Goal: Book appointment/travel/reservation

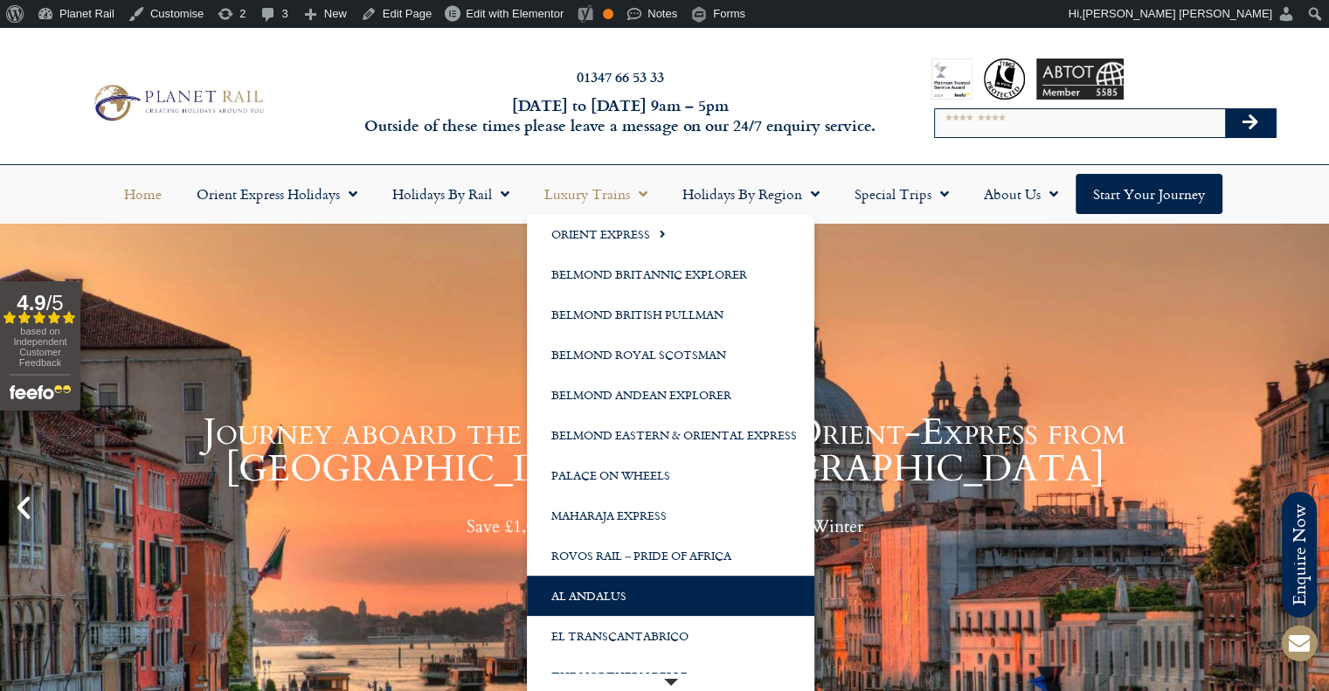
click at [636, 587] on link "Al Andalus" at bounding box center [670, 596] width 287 height 40
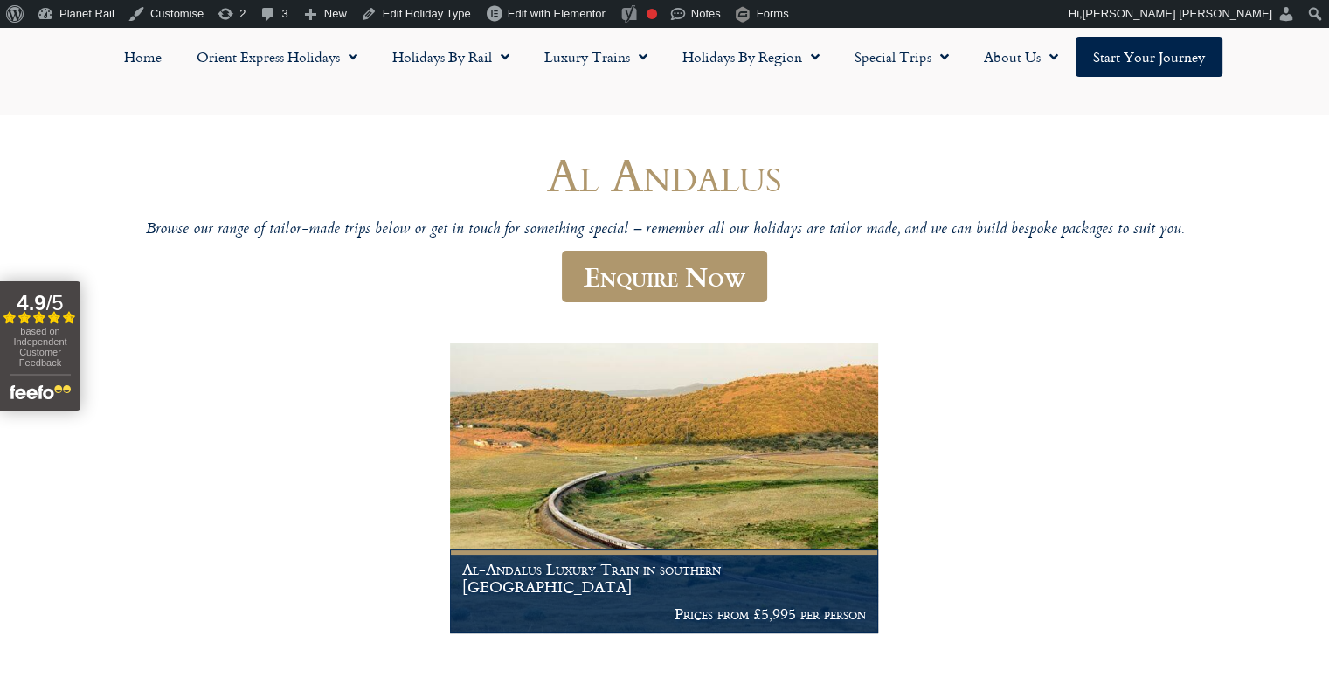
scroll to position [262, 0]
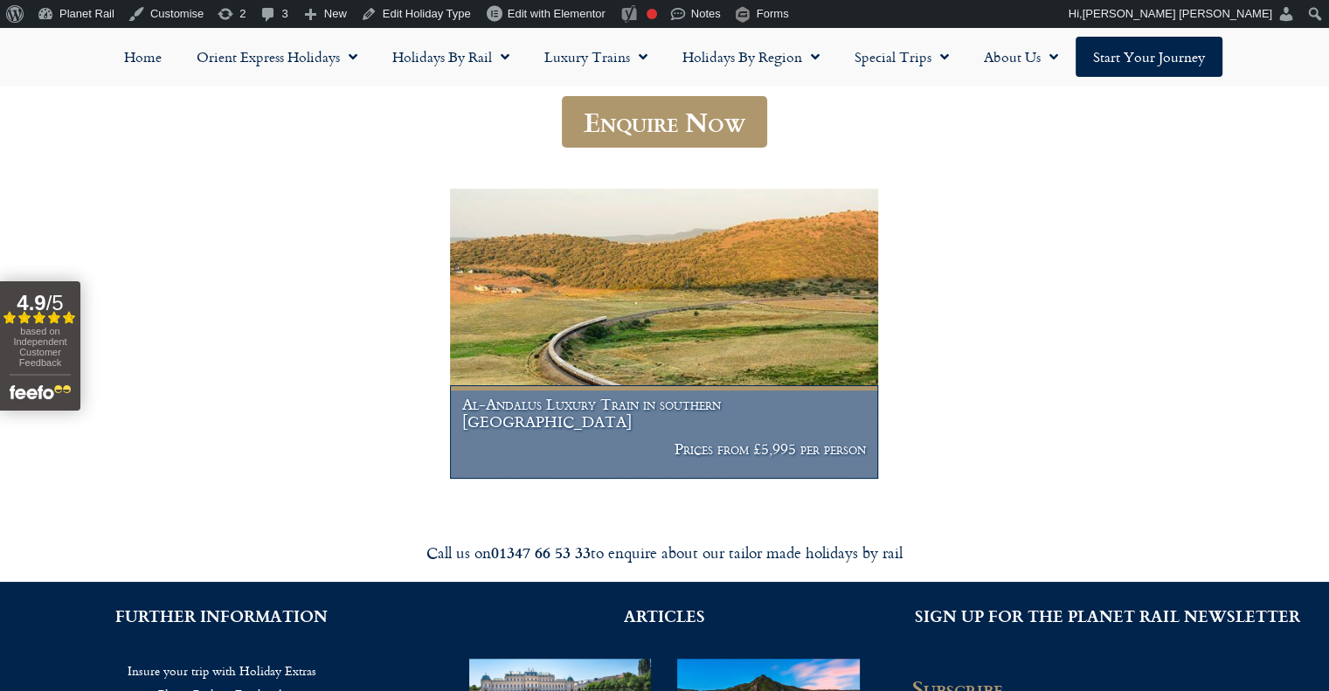
click at [794, 352] on img at bounding box center [663, 334] width 427 height 291
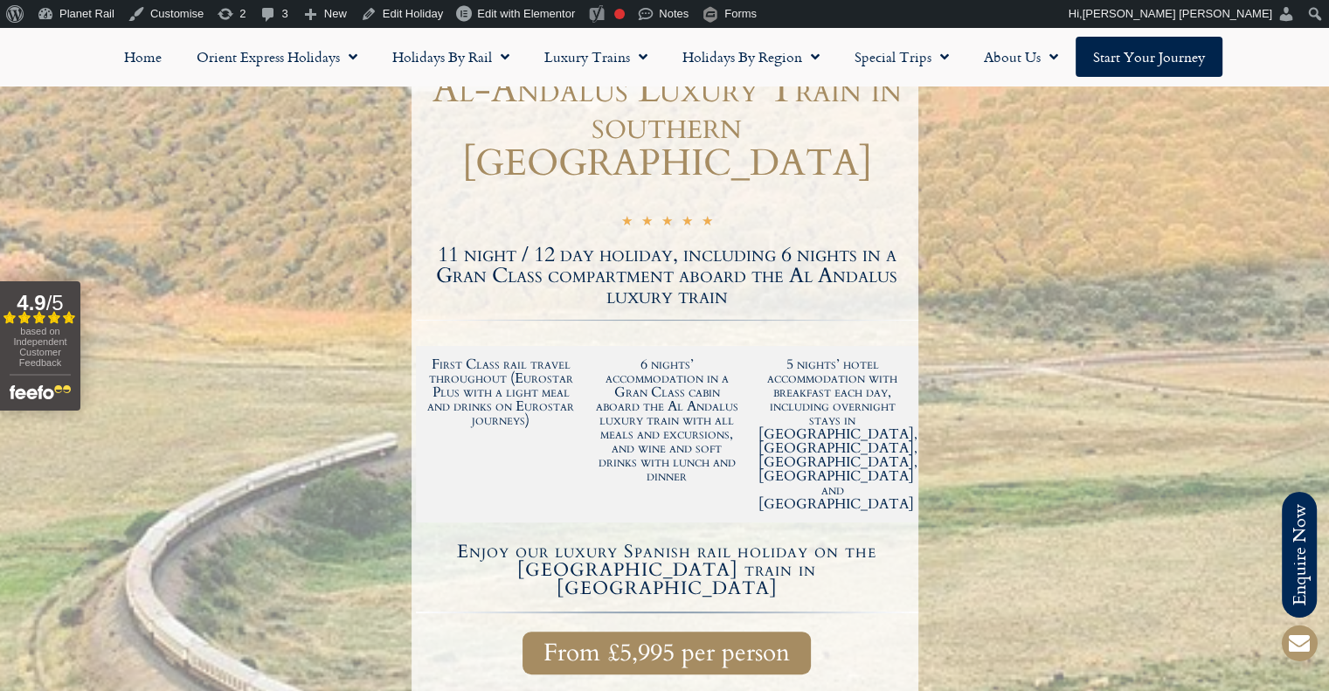
scroll to position [262, 0]
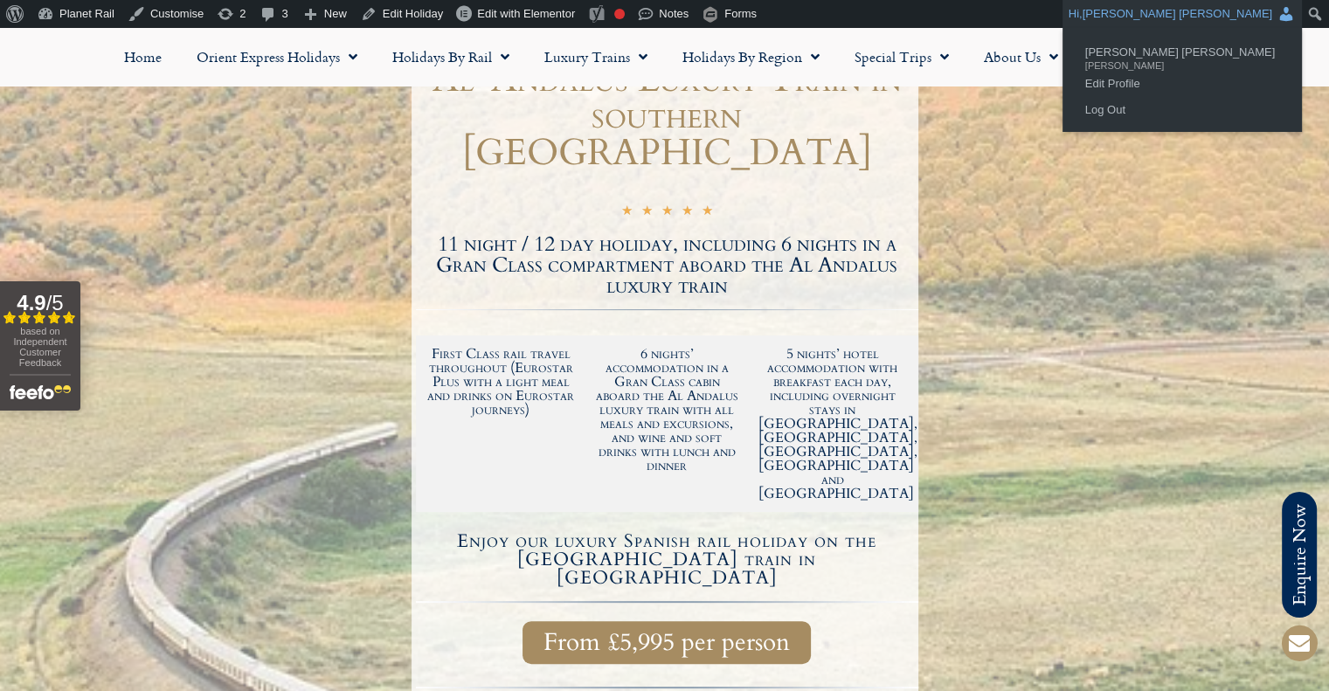
click at [1254, 19] on span "Connor Harkness" at bounding box center [1178, 13] width 190 height 13
click at [1227, 118] on link "Log Out" at bounding box center [1182, 110] width 211 height 23
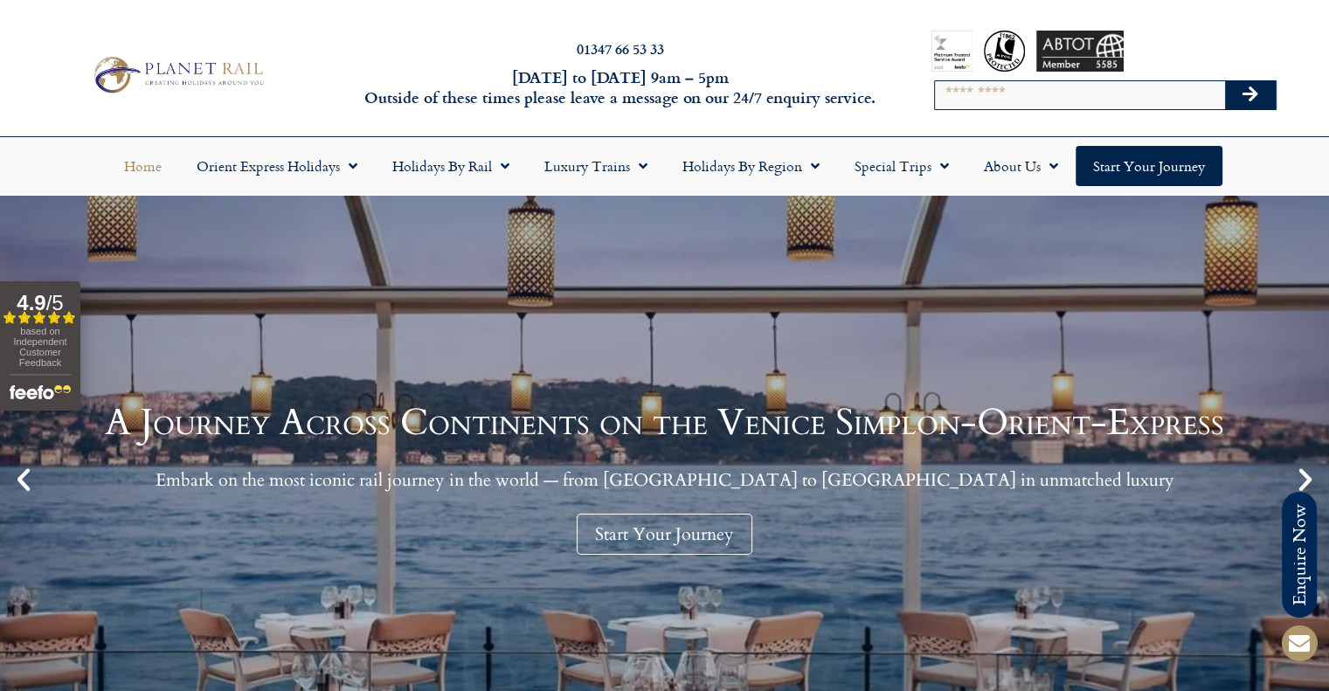
scroll to position [87, 0]
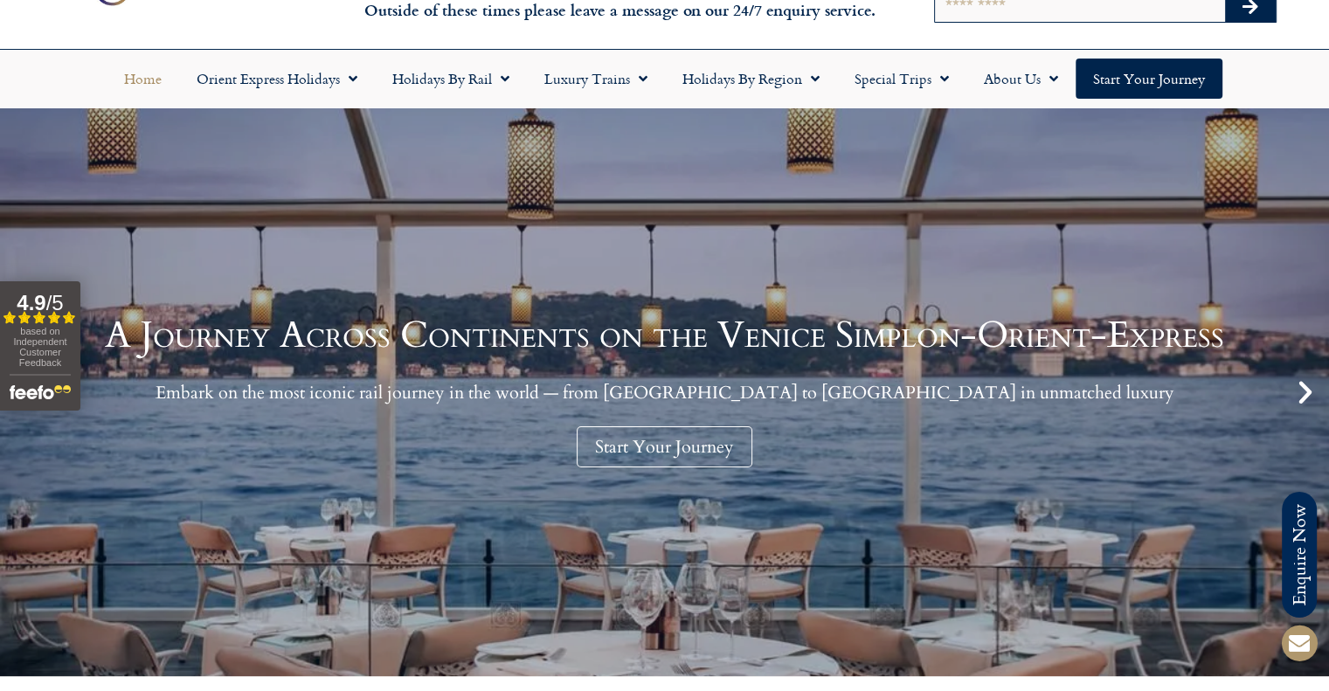
click at [1297, 390] on icon "Next slide" at bounding box center [1306, 393] width 30 height 30
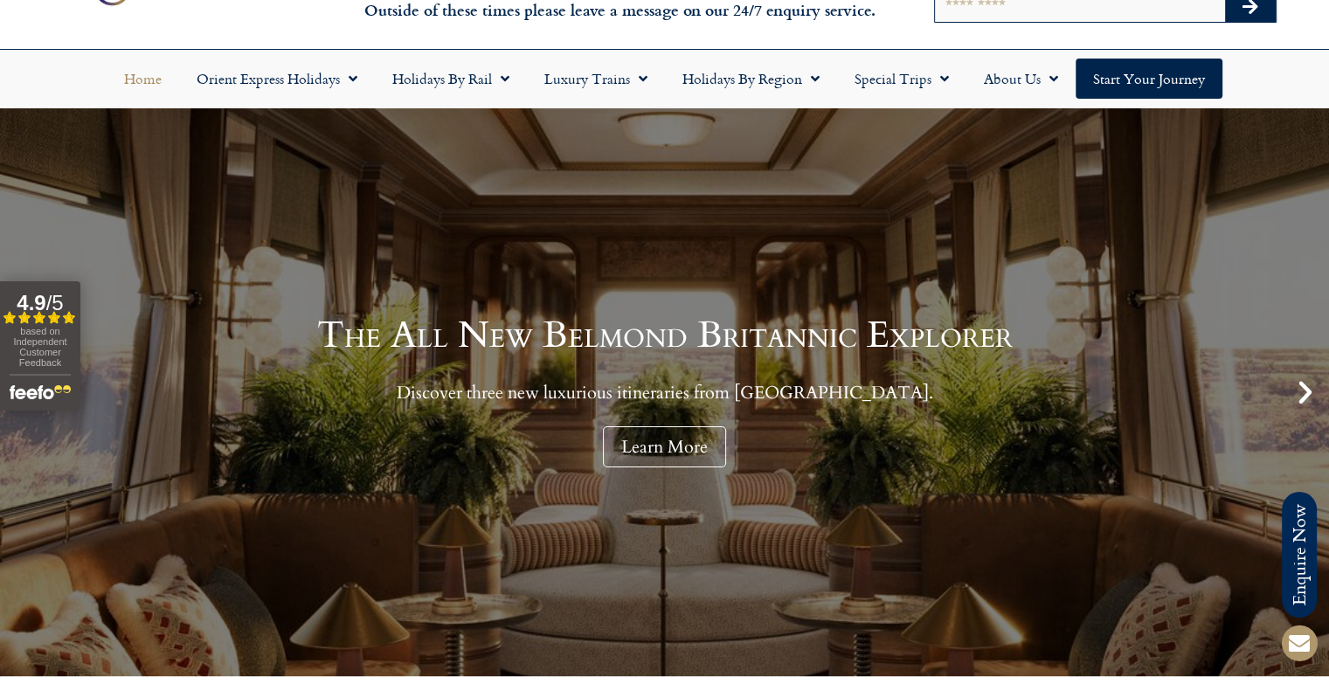
click at [1297, 390] on icon "Next slide" at bounding box center [1306, 393] width 30 height 30
click at [1302, 393] on icon "Next slide" at bounding box center [1306, 393] width 30 height 30
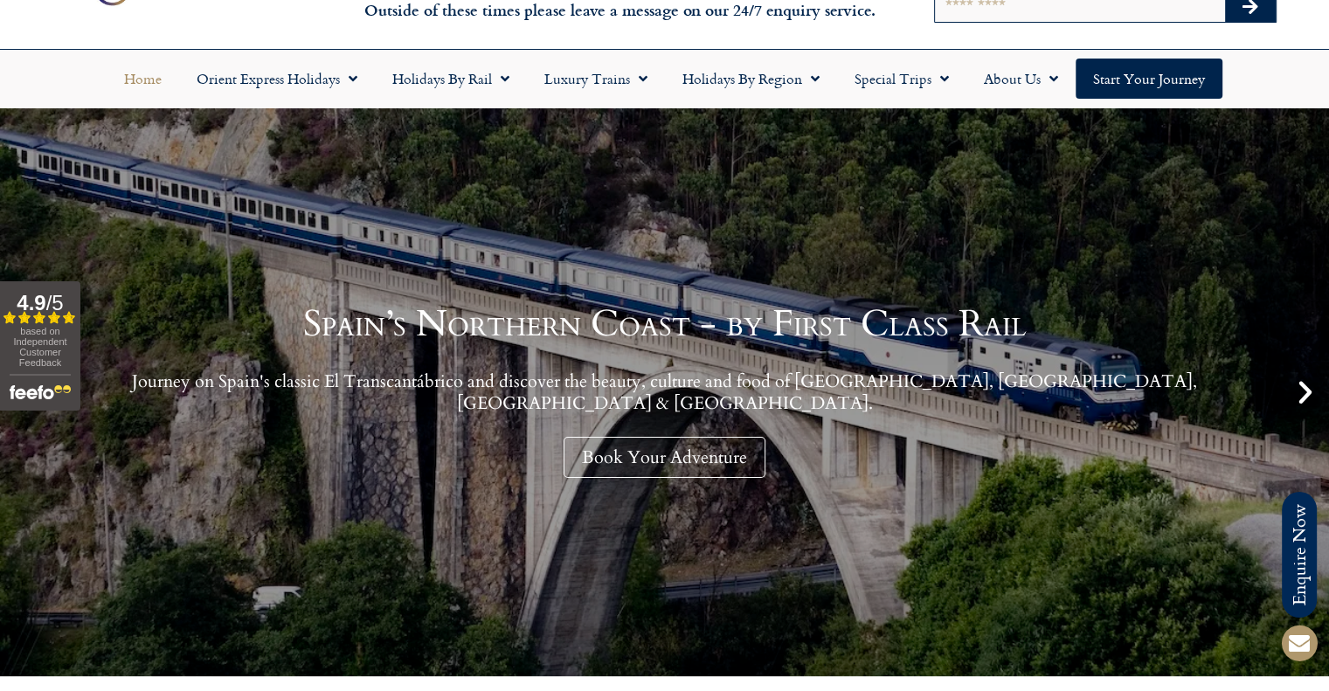
click at [1302, 393] on icon "Next slide" at bounding box center [1306, 393] width 30 height 30
click at [1302, 391] on icon "Next slide" at bounding box center [1306, 393] width 30 height 30
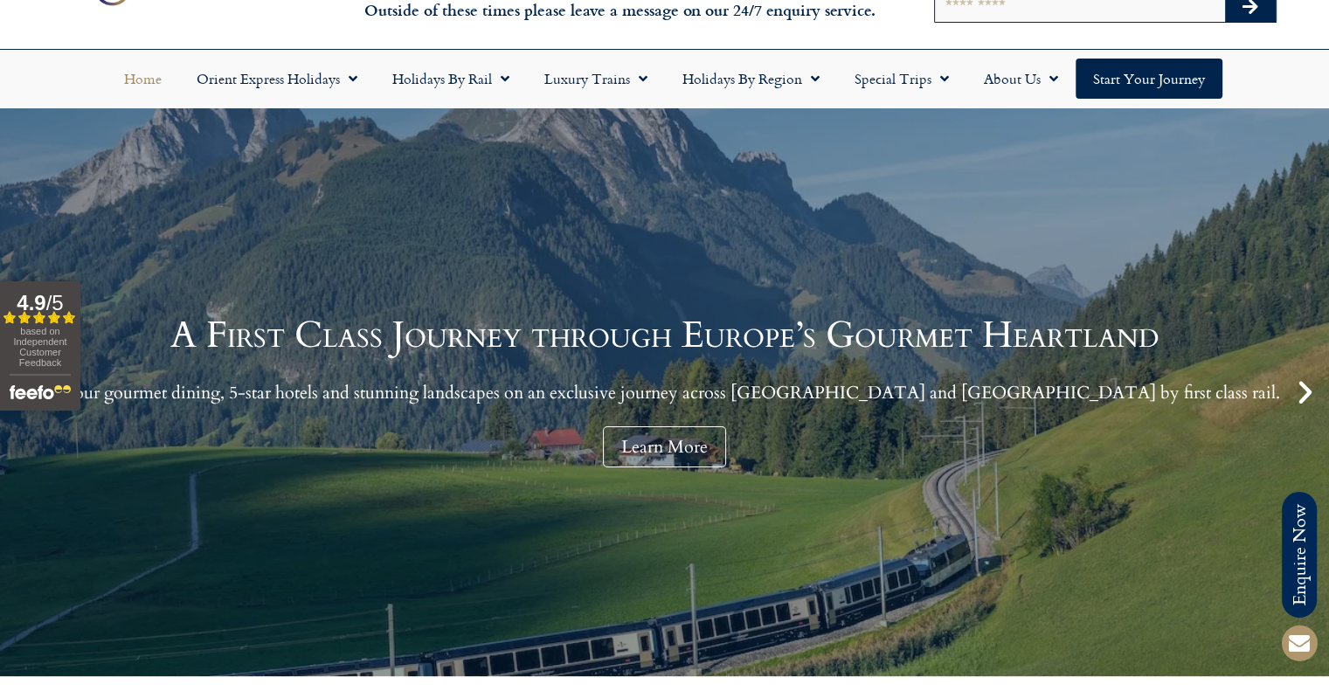
click at [1295, 384] on icon "Next slide" at bounding box center [1306, 393] width 30 height 30
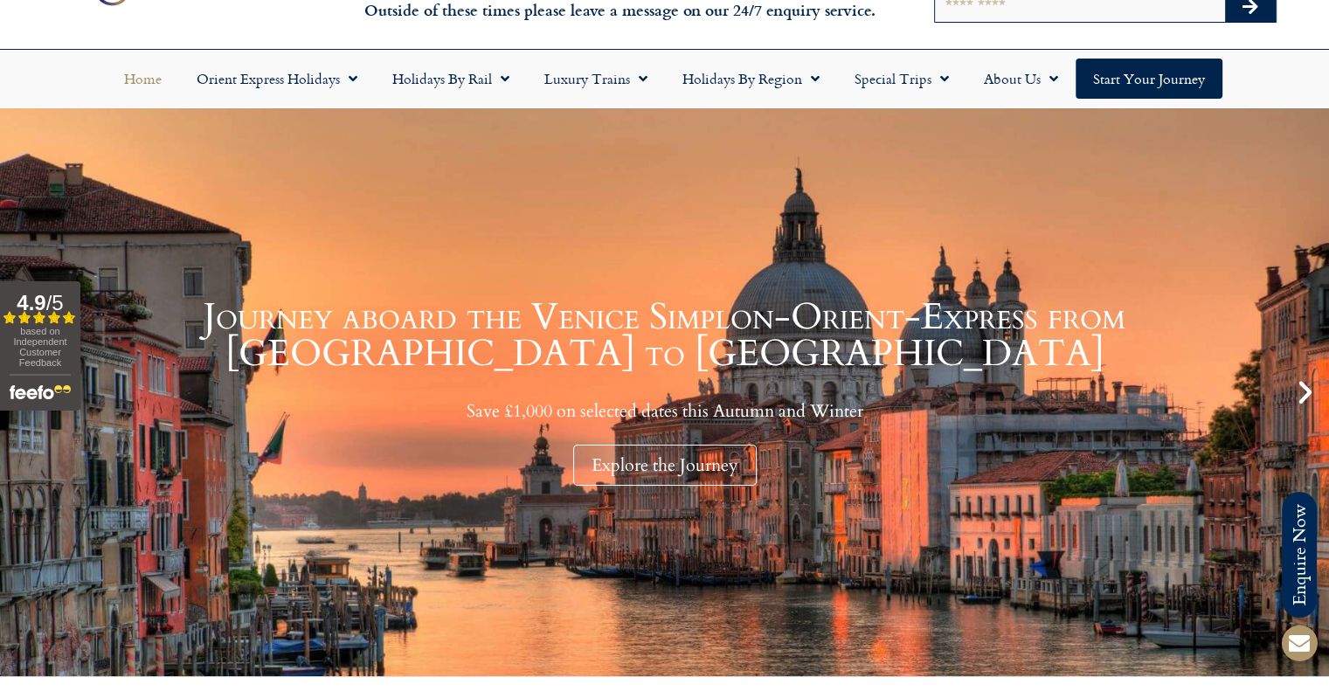
click at [1313, 394] on icon "Next slide" at bounding box center [1306, 393] width 30 height 30
click at [1310, 395] on icon "Next slide" at bounding box center [1306, 393] width 30 height 30
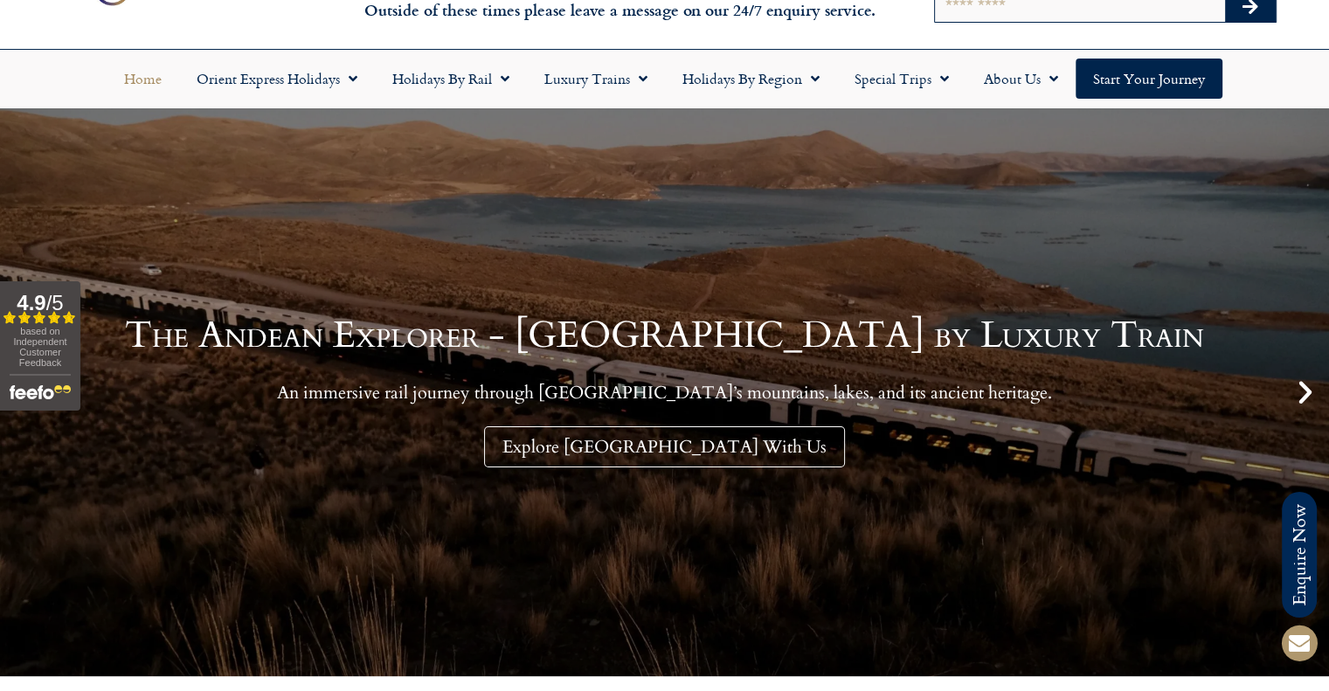
click at [1310, 395] on icon "Next slide" at bounding box center [1306, 393] width 30 height 30
click at [1307, 397] on icon "Next slide" at bounding box center [1306, 393] width 30 height 30
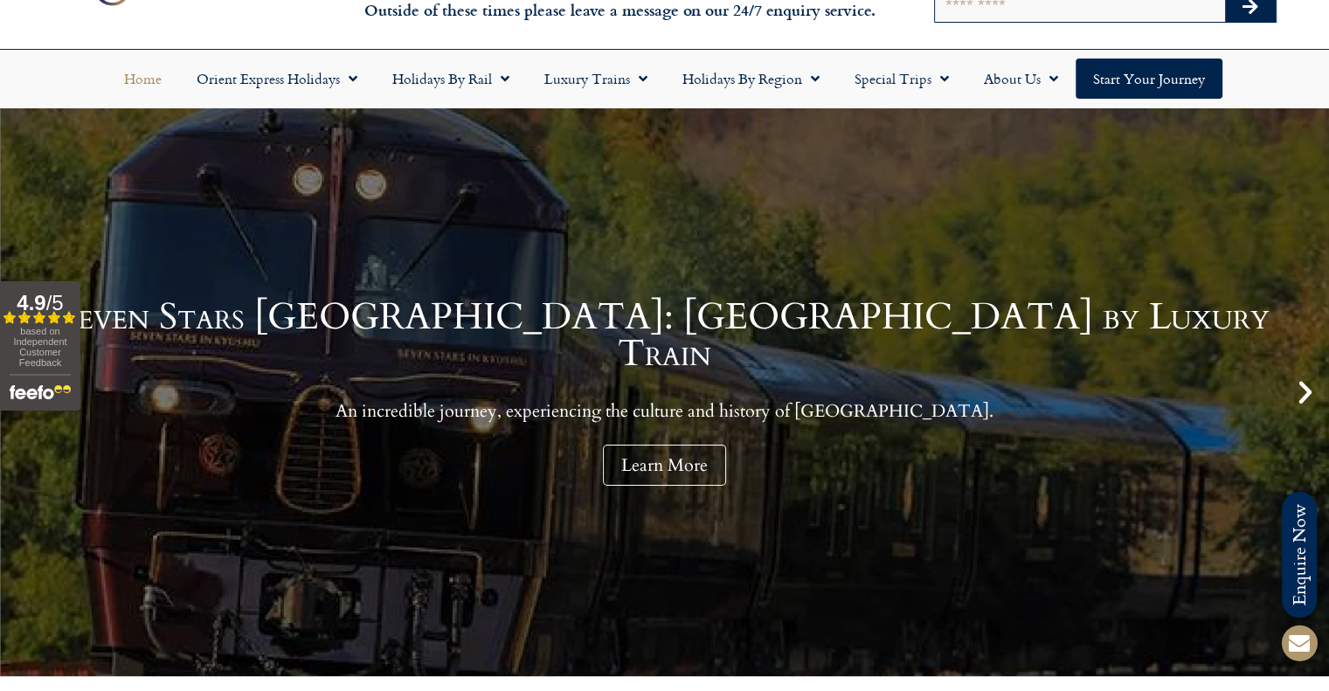
click at [1307, 397] on icon "Next slide" at bounding box center [1306, 393] width 30 height 30
click at [1304, 398] on icon "Next slide" at bounding box center [1306, 393] width 30 height 30
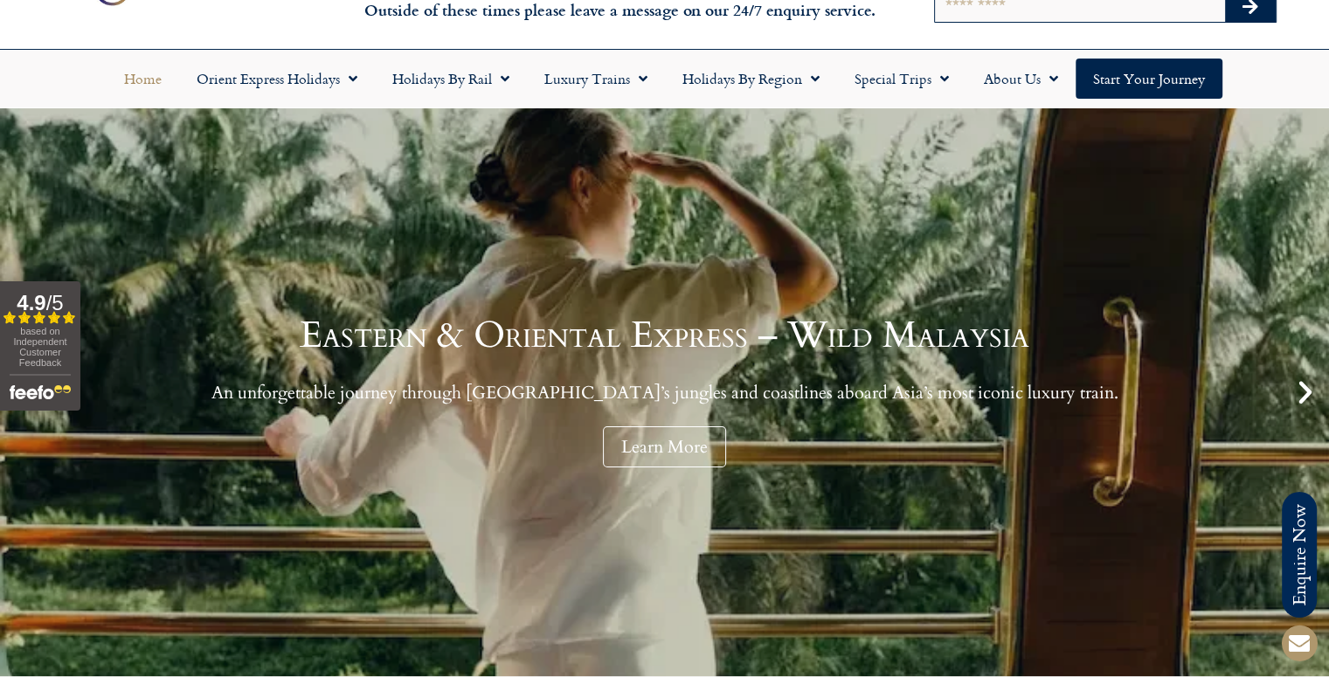
click at [1304, 398] on icon "Next slide" at bounding box center [1306, 393] width 30 height 30
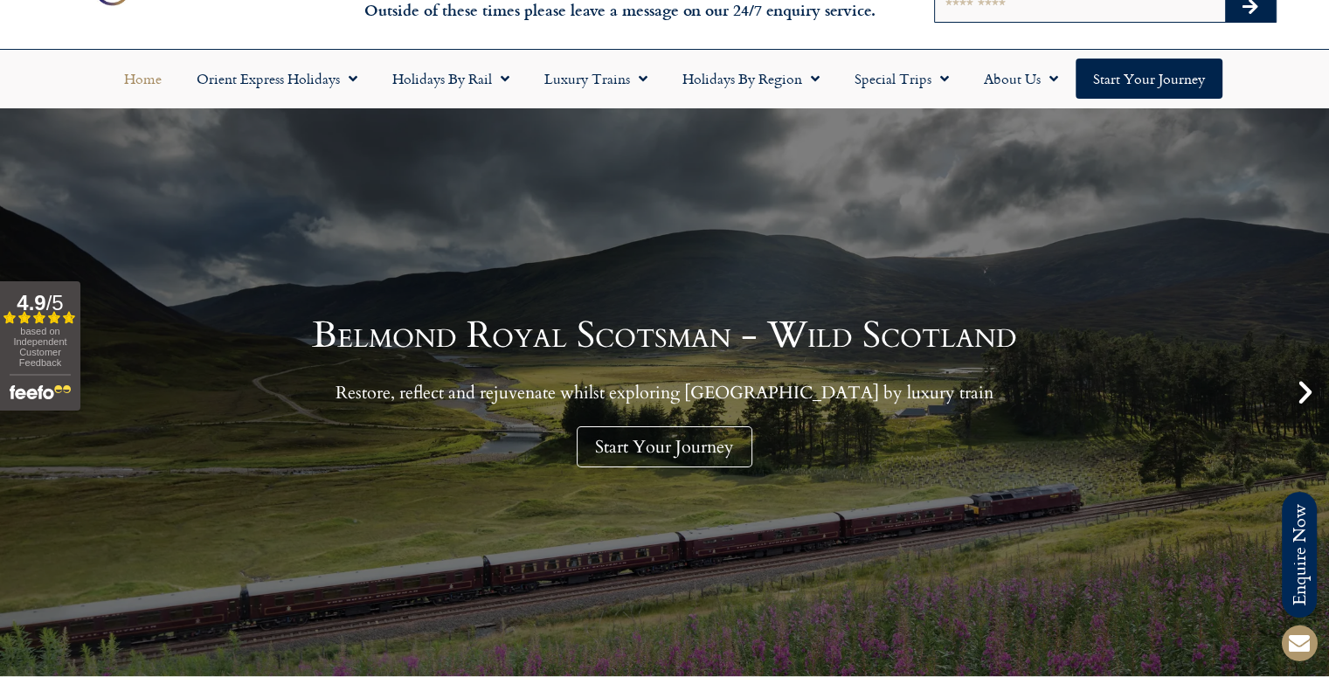
click at [1304, 398] on icon "Next slide" at bounding box center [1306, 393] width 30 height 30
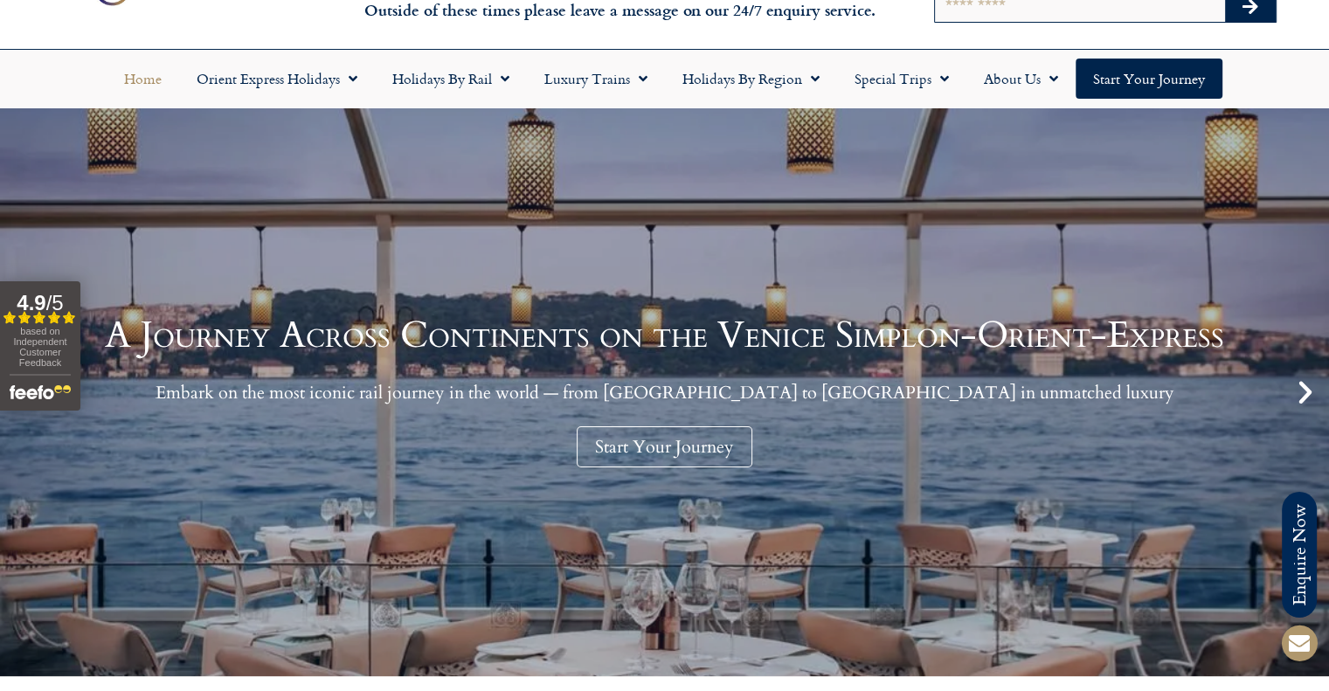
click at [1305, 394] on icon "Next slide" at bounding box center [1306, 393] width 30 height 30
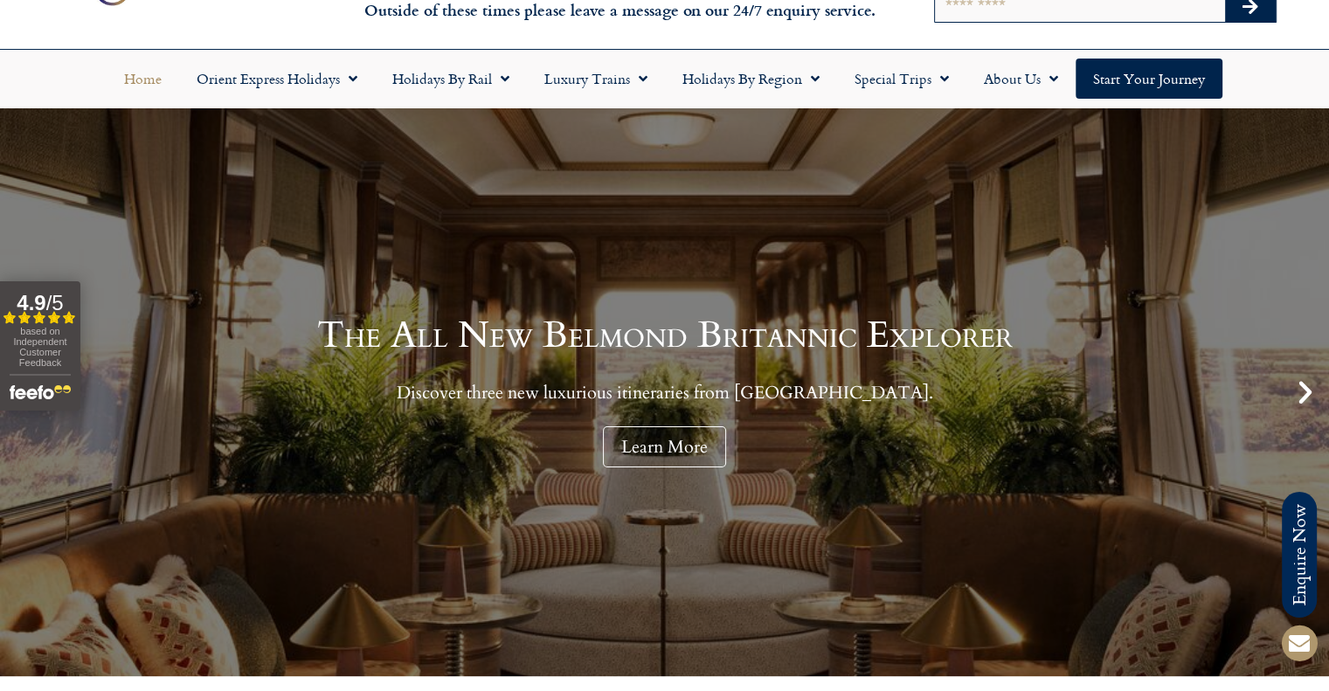
click at [1299, 380] on icon "Next slide" at bounding box center [1306, 393] width 30 height 30
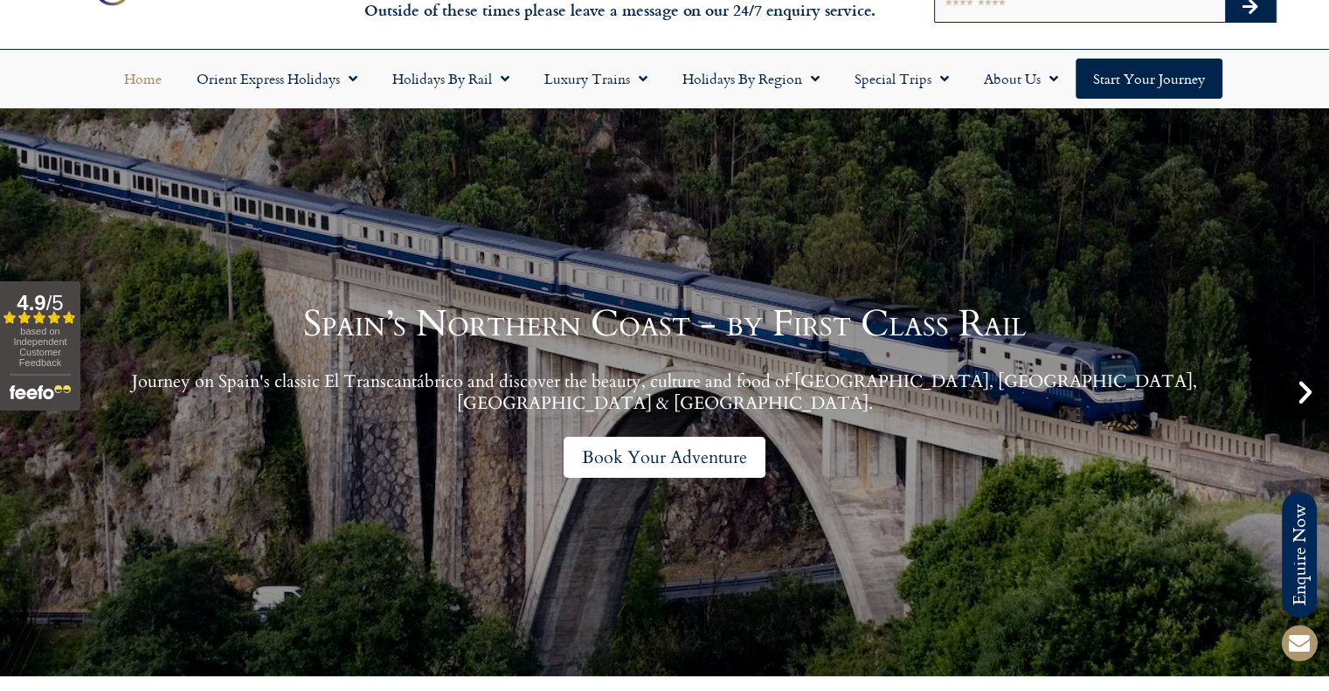
click at [731, 451] on link "Book Your Adventure" at bounding box center [665, 457] width 202 height 41
click at [788, 343] on h1 "Spain’s Northern Coast - by First Class Rail" at bounding box center [665, 324] width 1242 height 37
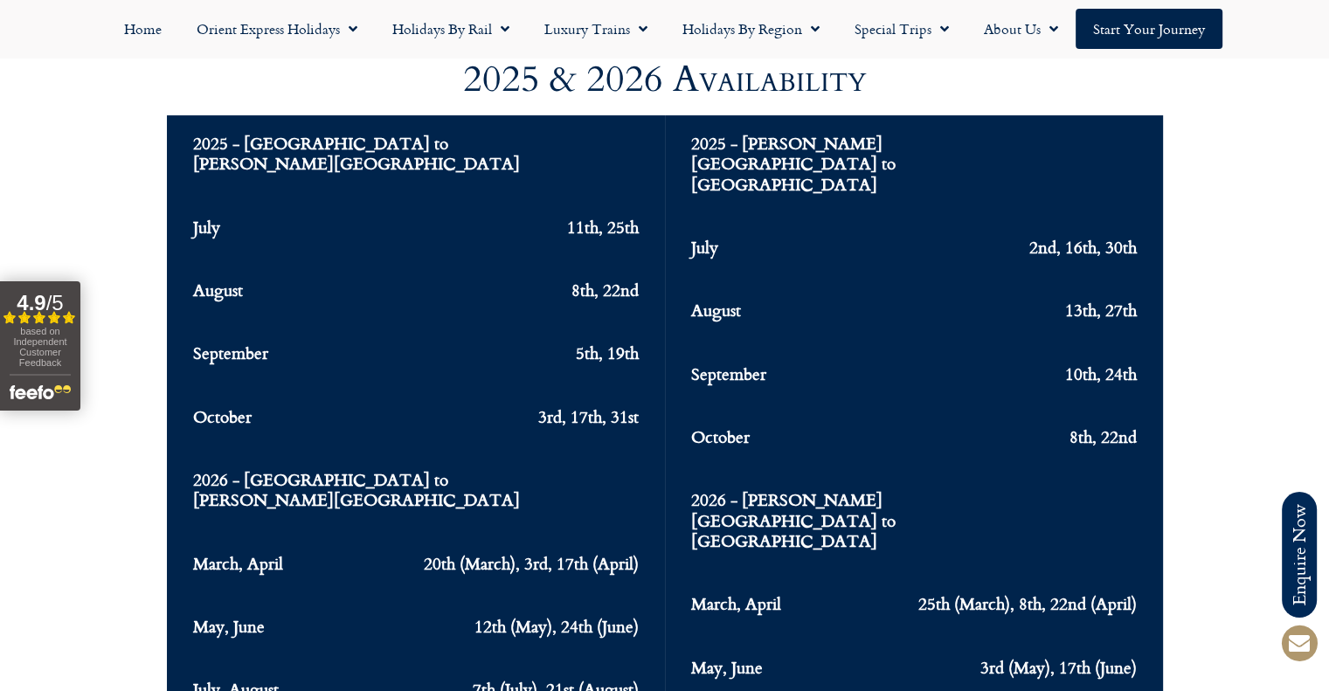
scroll to position [6991, 0]
